Goal: Task Accomplishment & Management: Manage account settings

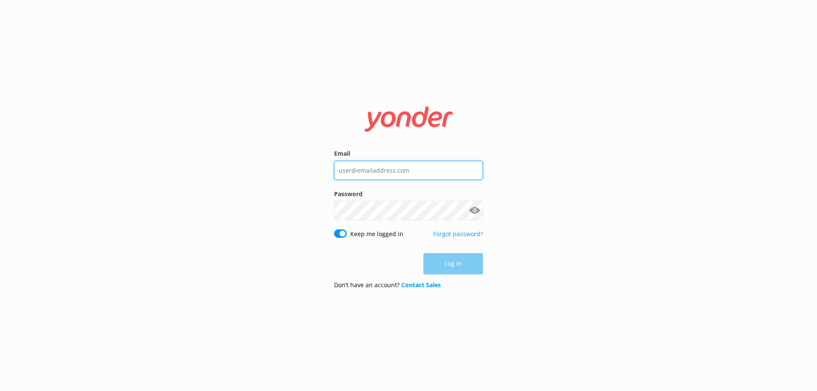
click at [355, 174] on input "Email" at bounding box center [408, 170] width 149 height 19
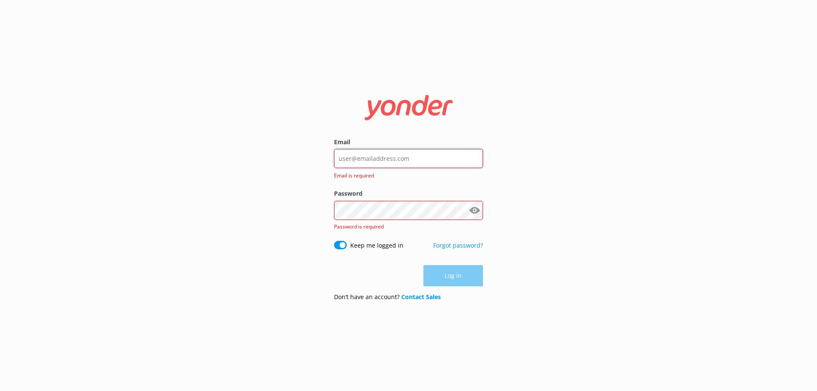
type input "[EMAIL_ADDRESS][DOMAIN_NAME]"
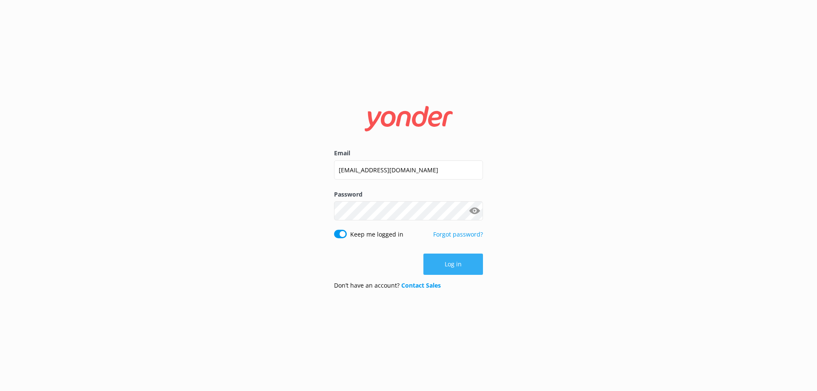
click at [444, 262] on button "Log in" at bounding box center [454, 264] width 60 height 21
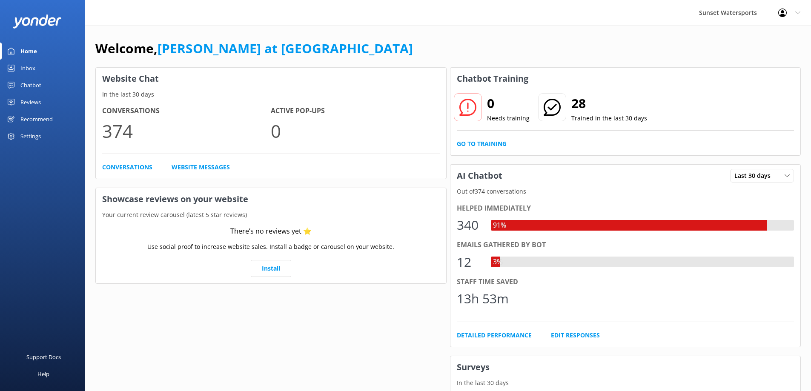
click at [22, 66] on div "Inbox" at bounding box center [27, 68] width 15 height 17
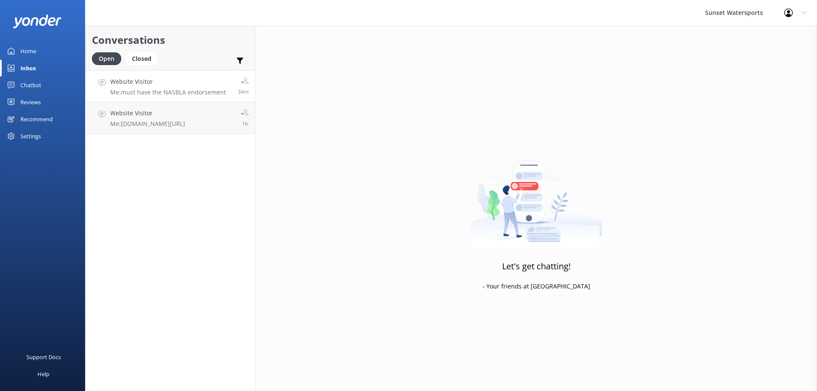
click at [132, 86] on h4 "Website Visitor" at bounding box center [168, 81] width 116 height 9
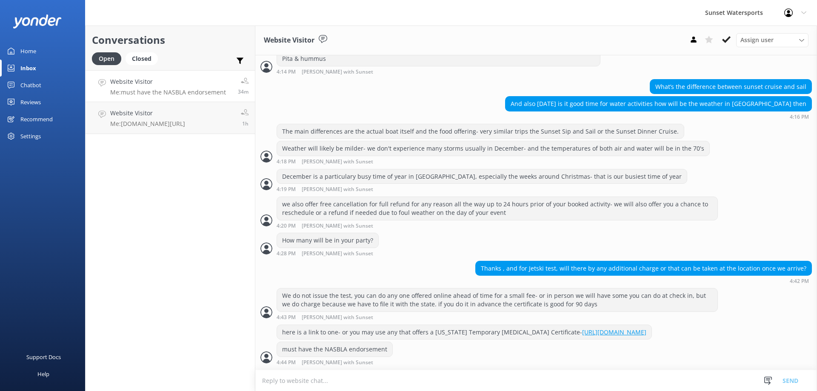
scroll to position [829, 0]
click at [188, 317] on div "Conversations Open Closed Important Assigned to me Unassigned SMS Website Visit…" at bounding box center [170, 209] width 170 height 366
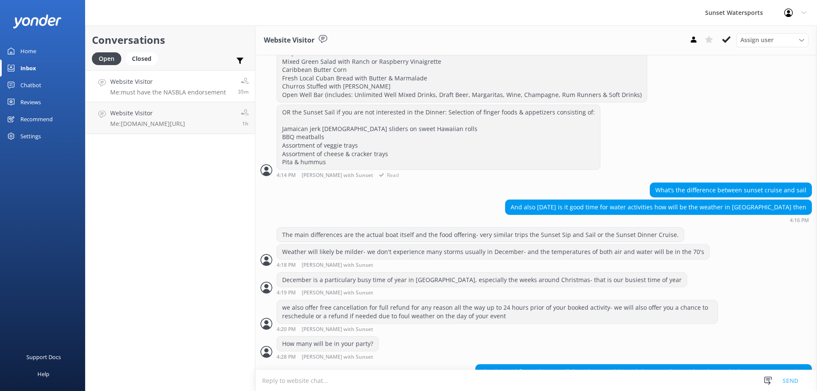
scroll to position [701, 0]
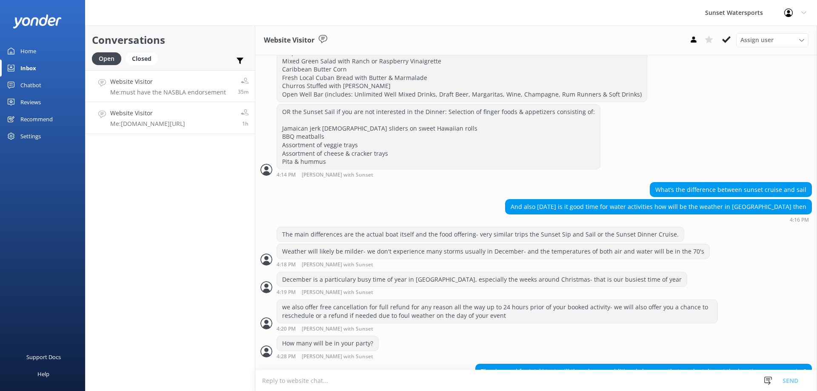
click at [138, 115] on h4 "Website Visitor" at bounding box center [147, 113] width 75 height 9
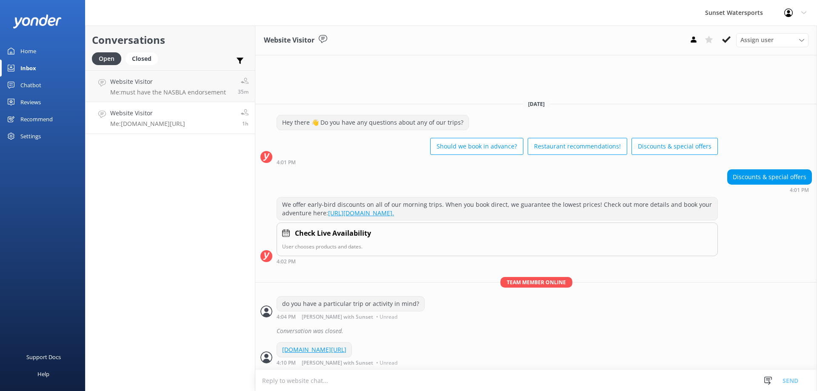
click at [174, 240] on div "Conversations Open Closed Important Assigned to me Unassigned SMS Website Visit…" at bounding box center [170, 209] width 170 height 366
click at [35, 49] on div "Home" at bounding box center [28, 51] width 16 height 17
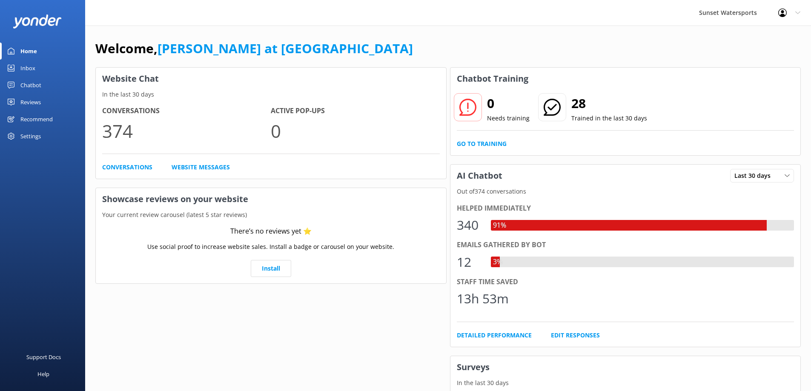
click at [26, 63] on div "Inbox" at bounding box center [27, 68] width 15 height 17
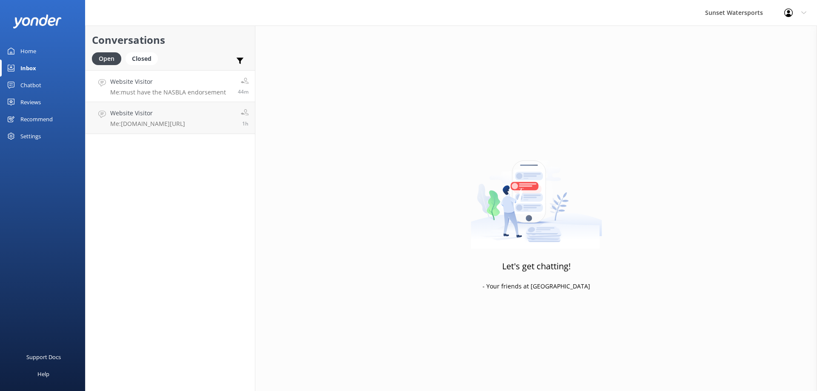
click at [169, 89] on p "Me: must have the NASBLA endorsement" at bounding box center [168, 93] width 116 height 8
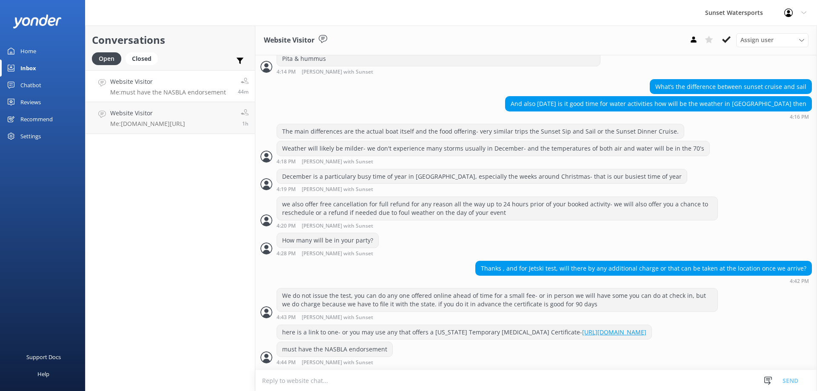
scroll to position [829, 0]
click at [31, 46] on div "Home" at bounding box center [28, 51] width 16 height 17
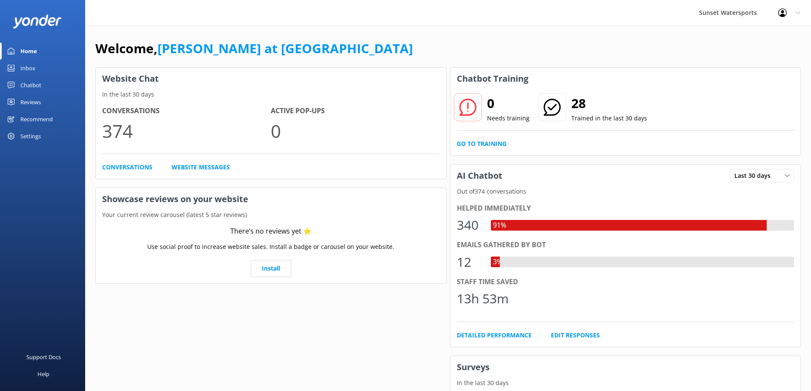
click at [24, 66] on div "Inbox" at bounding box center [27, 68] width 15 height 17
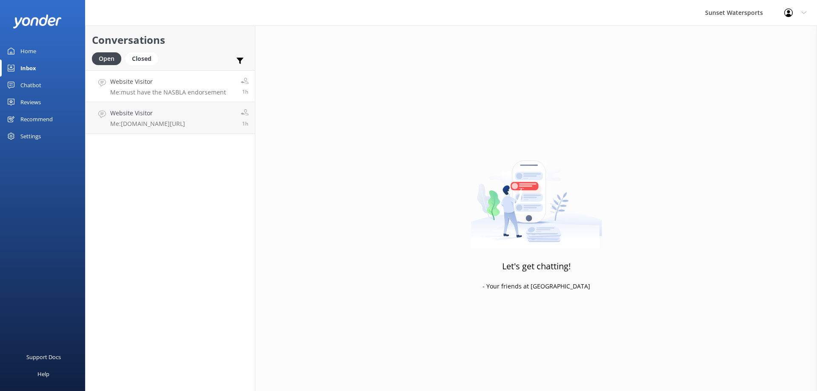
click at [150, 86] on h4 "Website Visitor" at bounding box center [168, 81] width 116 height 9
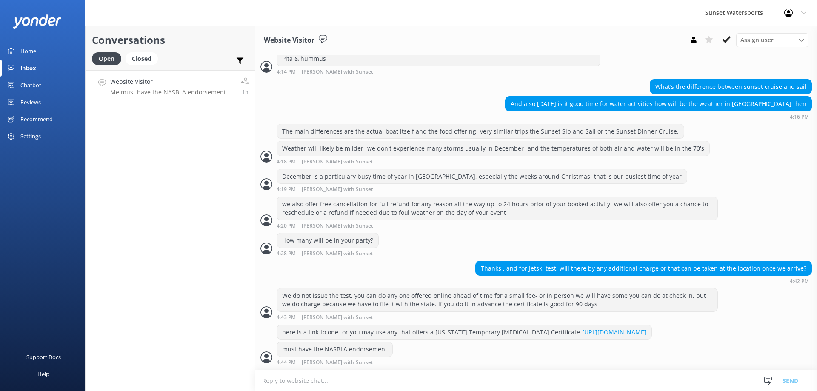
scroll to position [829, 0]
click at [146, 89] on p "Me: must have the NASBLA endorsement" at bounding box center [168, 93] width 116 height 8
